Goal: Task Accomplishment & Management: Use online tool/utility

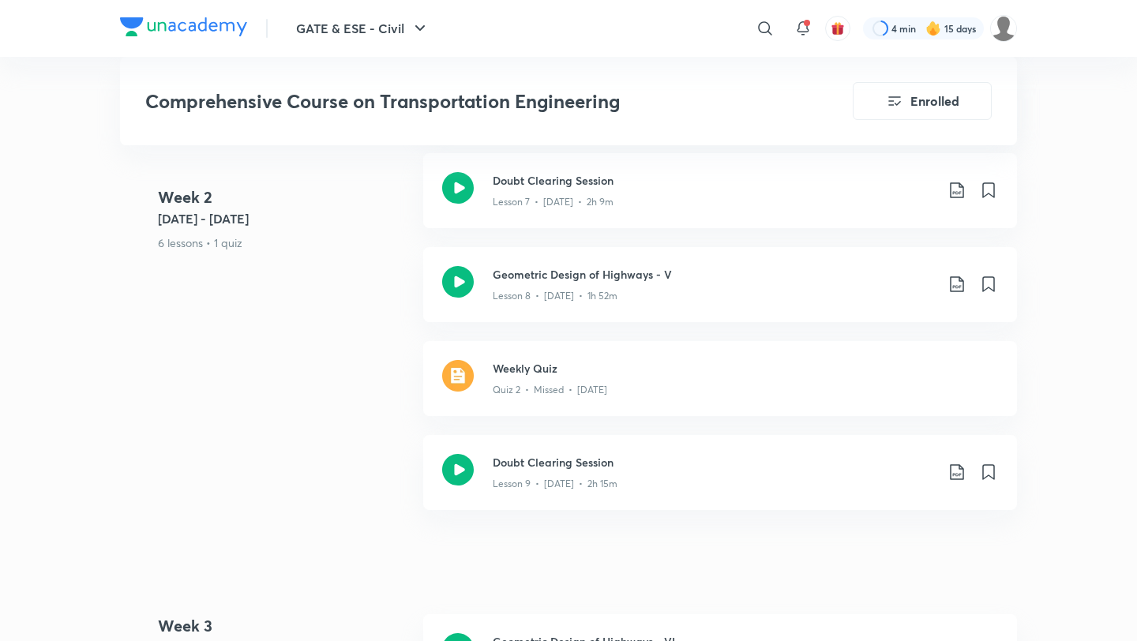
scroll to position [1486, 0]
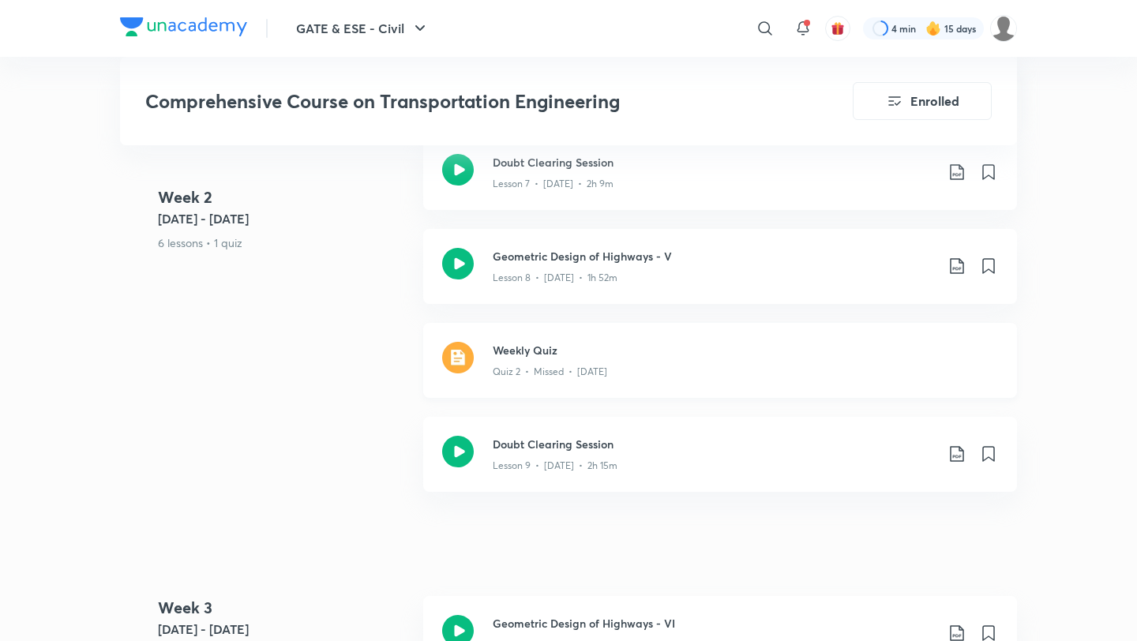
click at [598, 359] on div "Quiz 2 • Missed • [DATE]" at bounding box center [745, 369] width 505 height 21
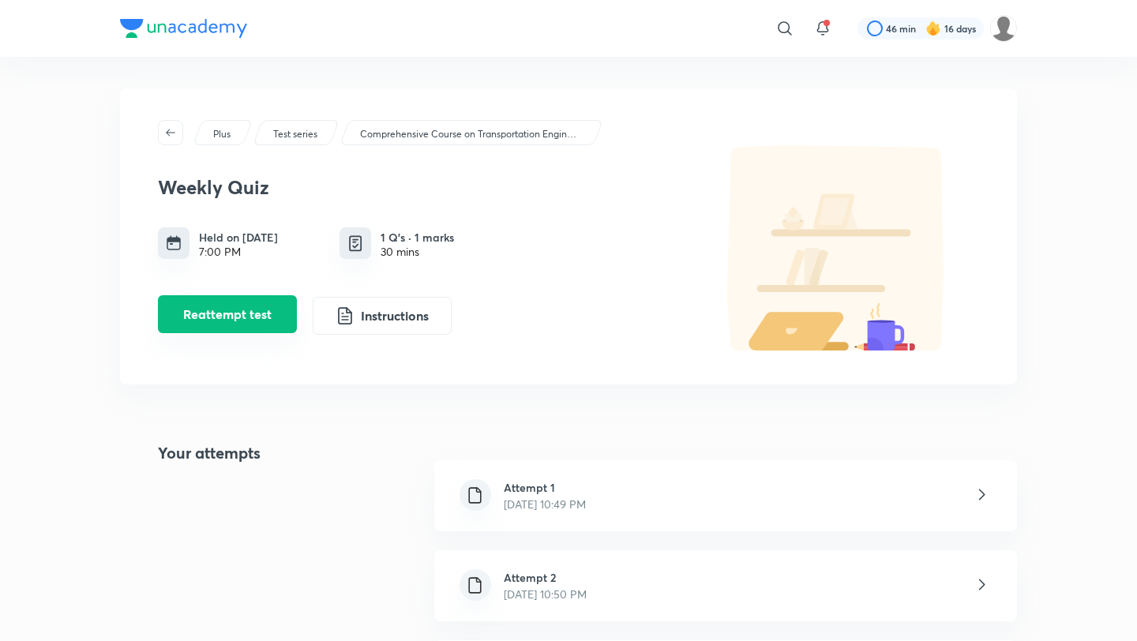
click at [259, 305] on button "Reattempt test" at bounding box center [227, 314] width 139 height 38
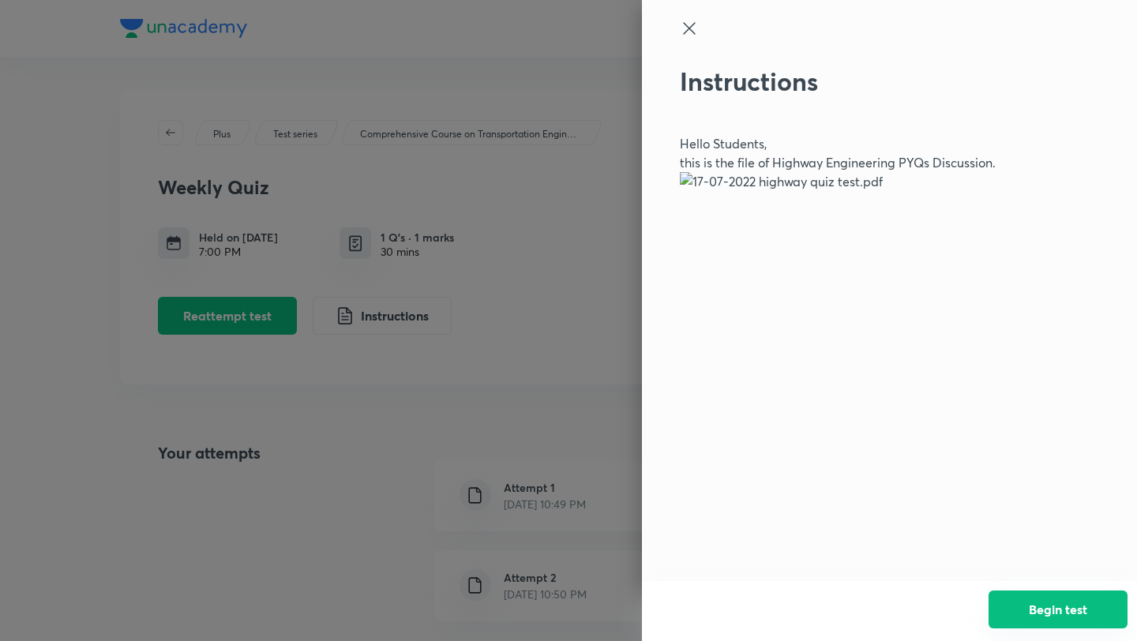
click at [1031, 616] on button "Begin test" at bounding box center [1058, 610] width 139 height 38
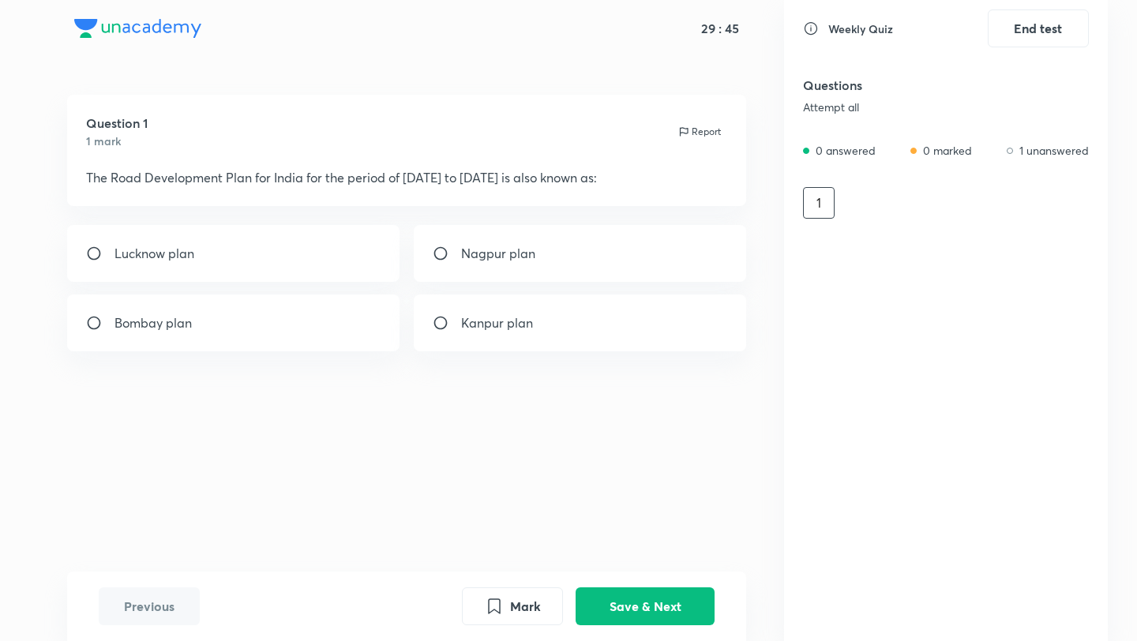
click at [250, 268] on div "Lucknow plan" at bounding box center [233, 253] width 333 height 57
click at [626, 600] on button "Save & Next" at bounding box center [645, 605] width 139 height 38
radio input "false"
click at [626, 600] on button "Save & Next" at bounding box center [645, 605] width 139 height 38
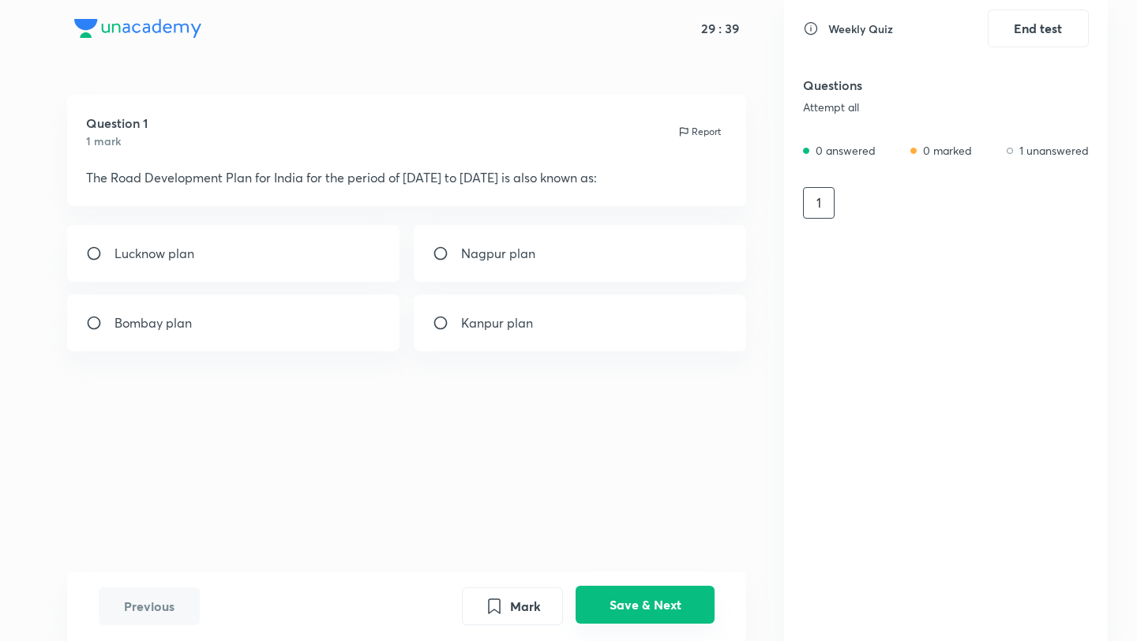
click at [626, 600] on button "Save & Next" at bounding box center [645, 605] width 139 height 38
click at [521, 596] on button "Mark" at bounding box center [512, 605] width 101 height 38
click at [597, 602] on button "Save & Next" at bounding box center [645, 605] width 139 height 38
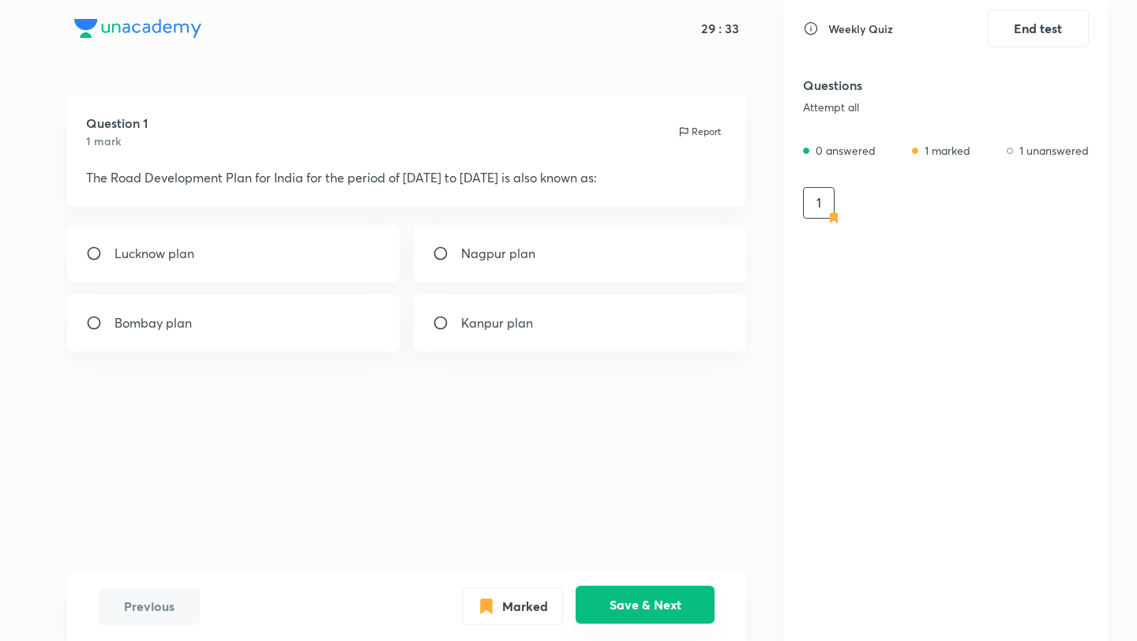
click at [597, 602] on button "Save & Next" at bounding box center [645, 605] width 139 height 38
click at [576, 586] on button "Save & Next" at bounding box center [645, 605] width 139 height 38
click at [628, 615] on button "Save & Next" at bounding box center [645, 605] width 139 height 38
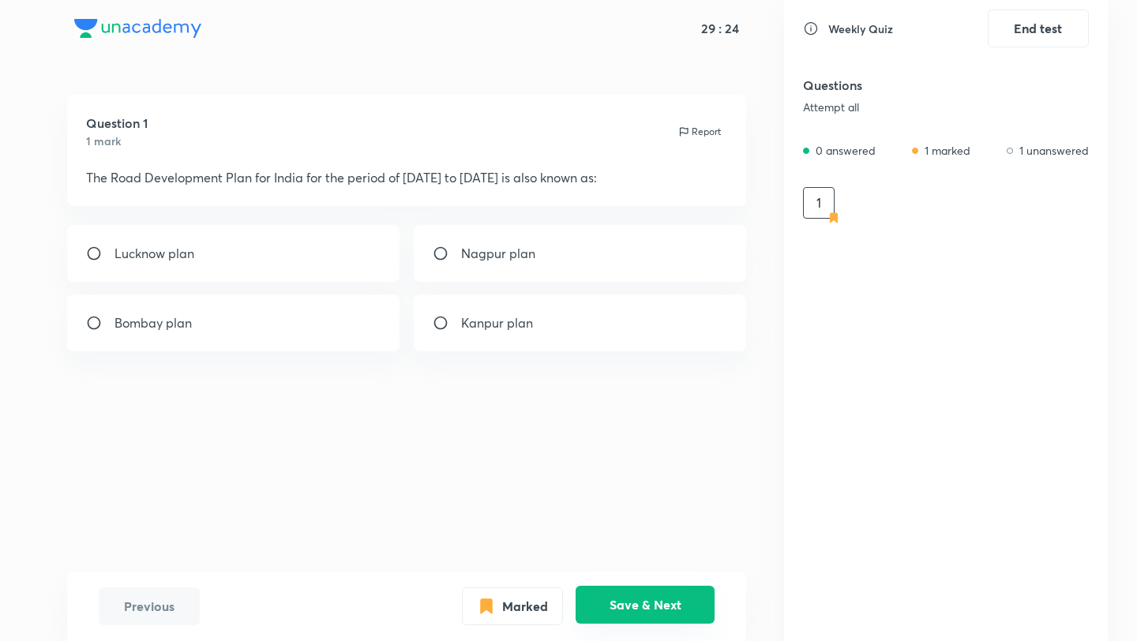
click at [628, 615] on button "Save & Next" at bounding box center [645, 605] width 139 height 38
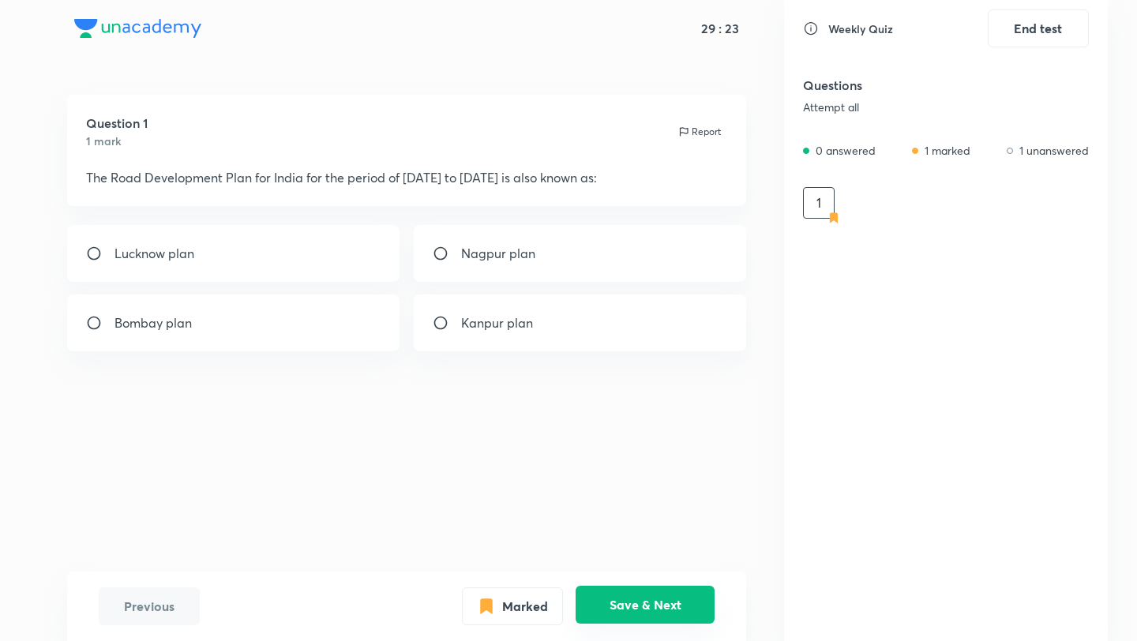
click at [628, 615] on button "Save & Next" at bounding box center [645, 605] width 139 height 38
click at [638, 600] on button "Save & Next" at bounding box center [645, 605] width 139 height 38
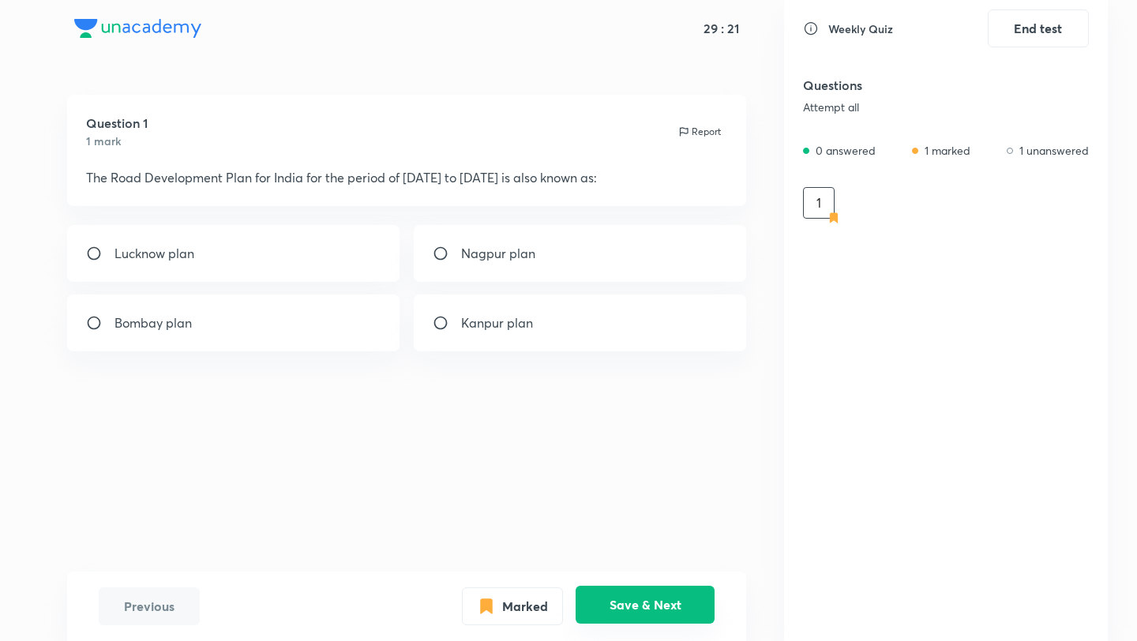
click at [638, 600] on button "Save & Next" at bounding box center [645, 605] width 139 height 38
click at [98, 255] on input "radio" at bounding box center [100, 254] width 28 height 16
click at [648, 607] on button "Save & Next" at bounding box center [645, 605] width 139 height 38
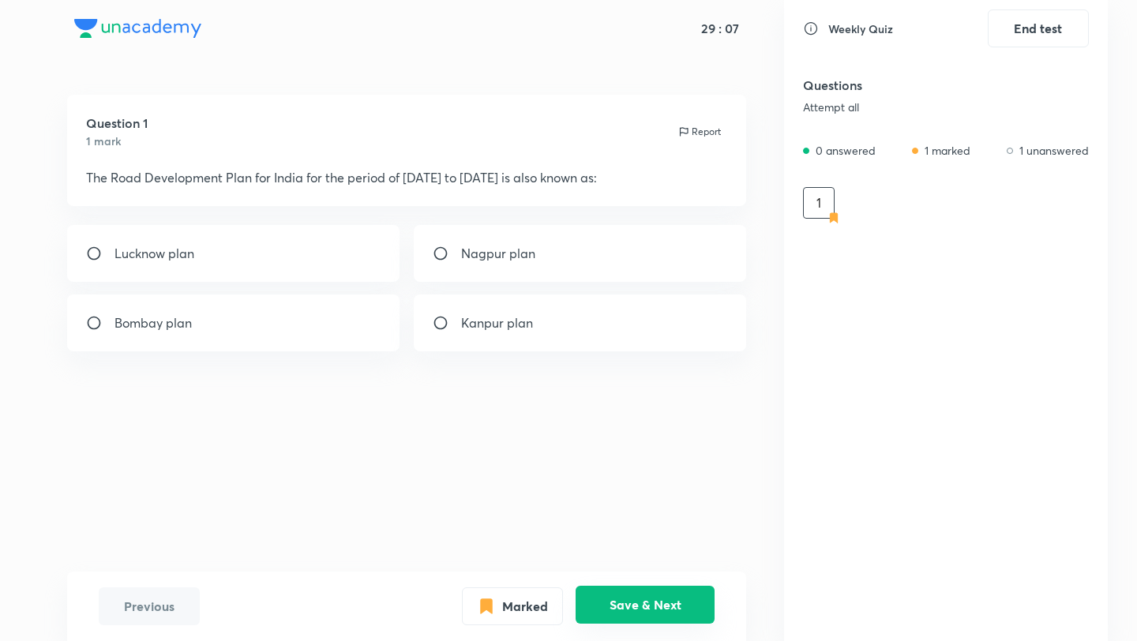
click at [648, 607] on button "Save & Next" at bounding box center [645, 605] width 139 height 38
click at [123, 261] on p "Lucknow plan" at bounding box center [155, 253] width 80 height 19
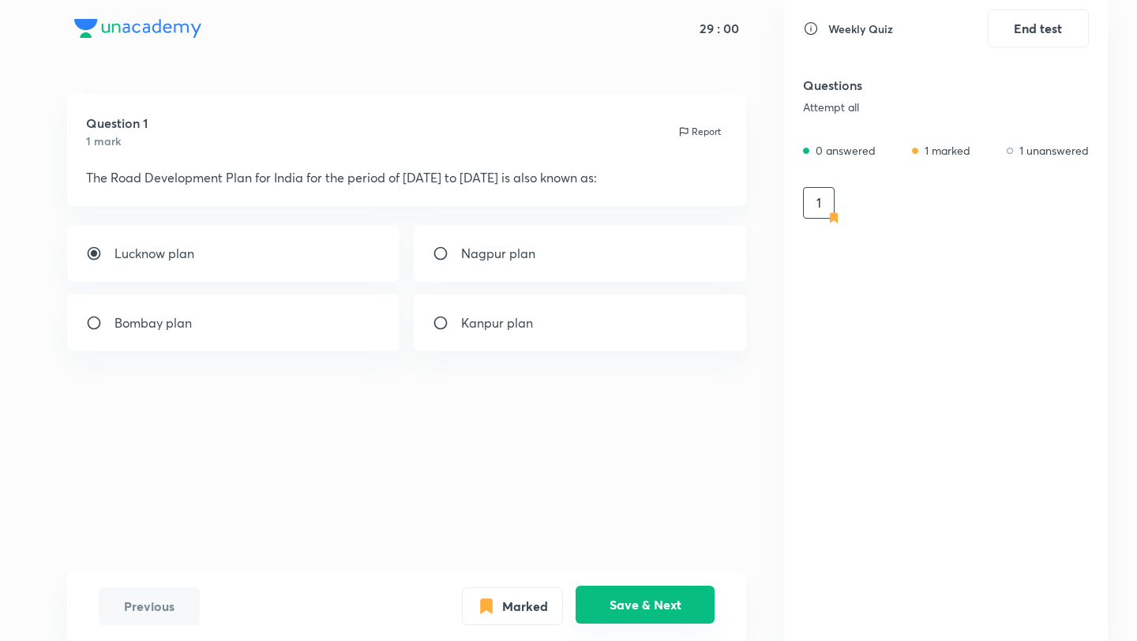
click at [644, 603] on button "Save & Next" at bounding box center [645, 605] width 139 height 38
radio input "true"
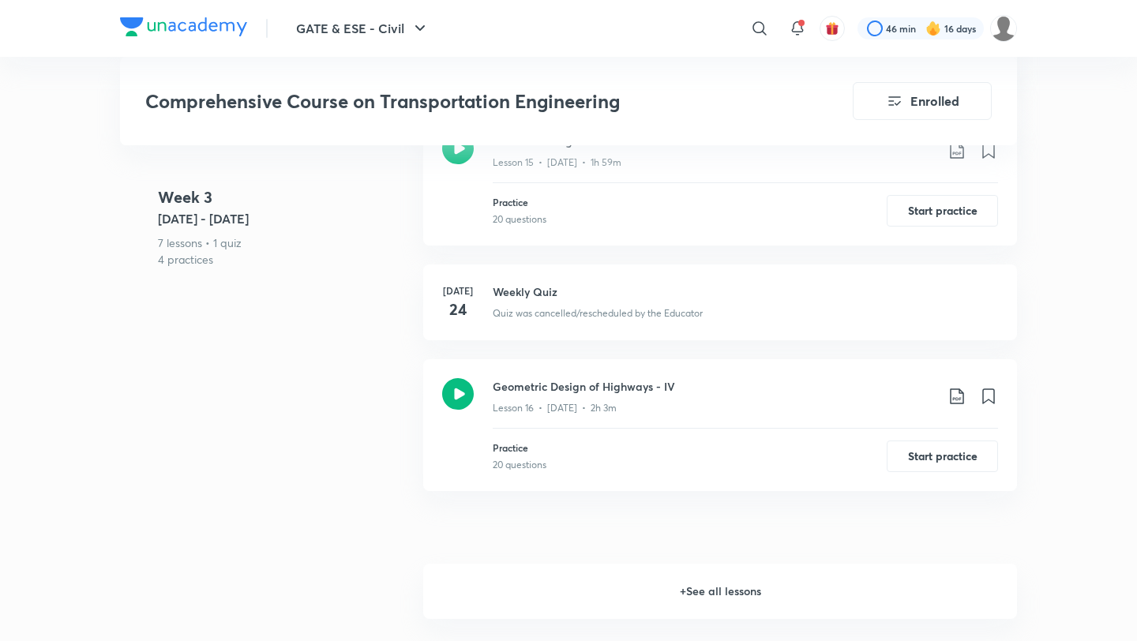
scroll to position [2549, 0]
click at [696, 579] on h6 "+ See all lessons" at bounding box center [720, 594] width 594 height 55
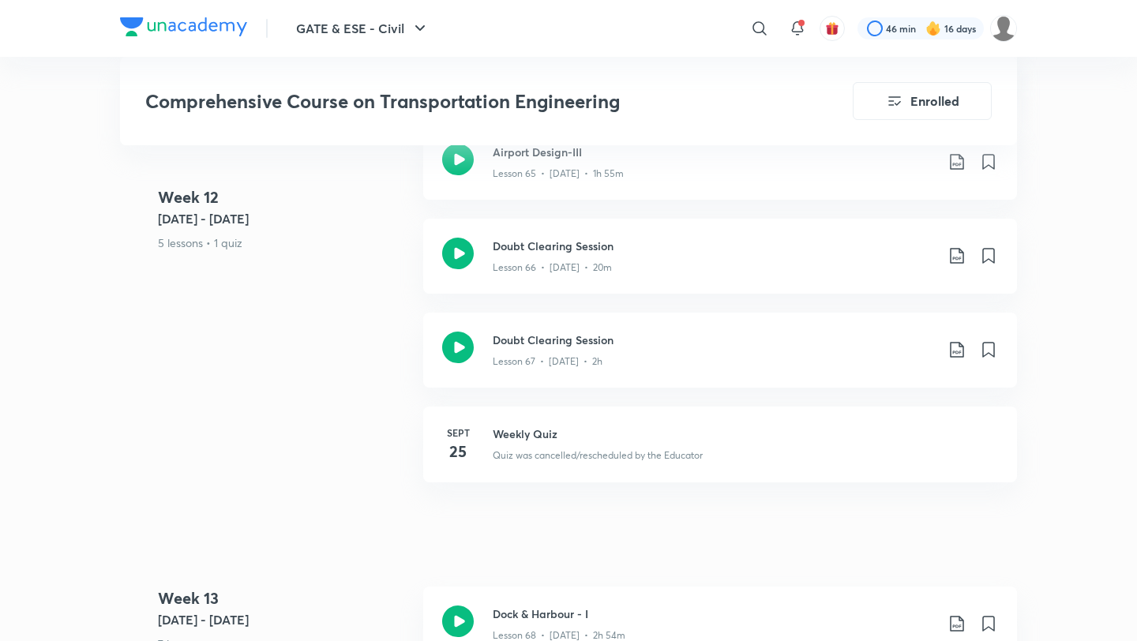
scroll to position [8938, 0]
